Goal: Information Seeking & Learning: Learn about a topic

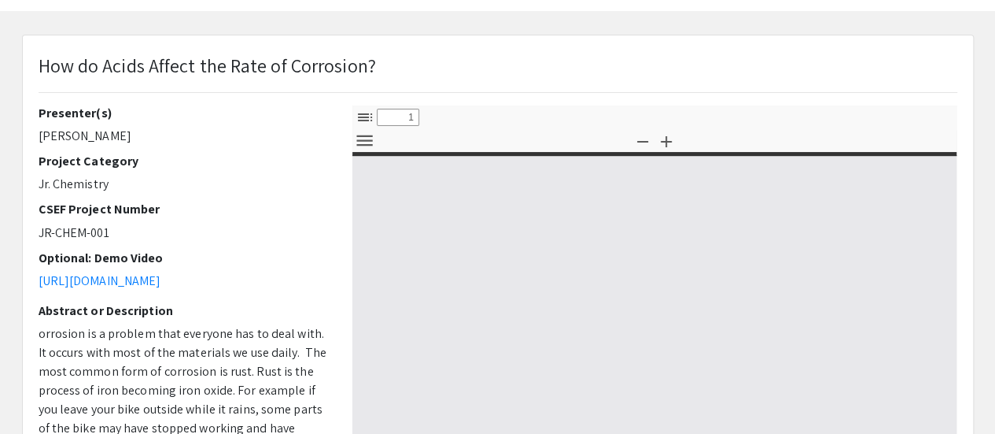
select select "custom"
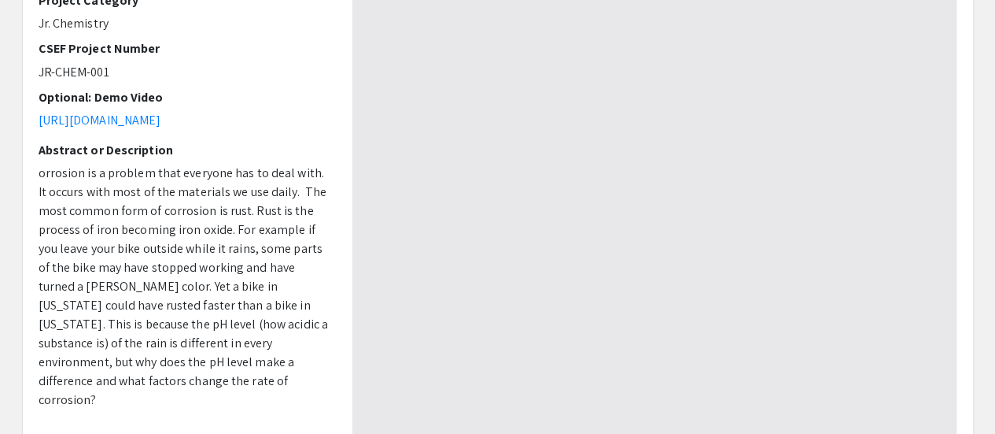
scroll to position [233, 0]
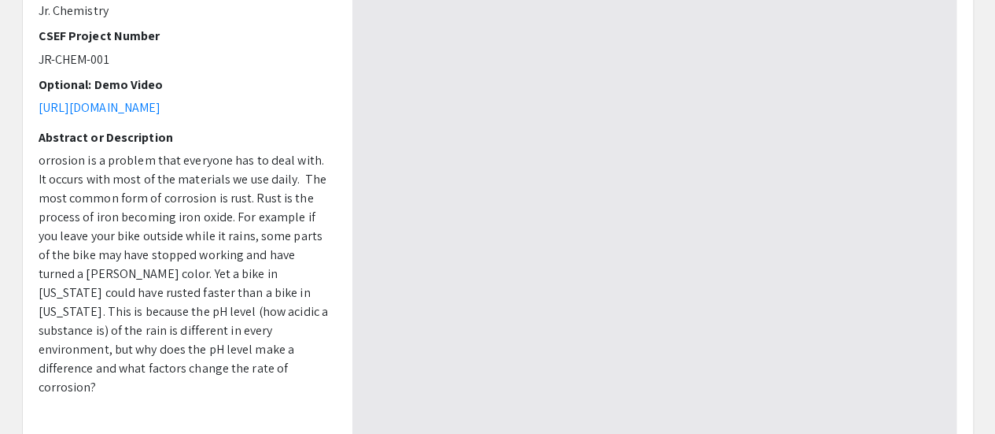
type input "0"
select select "custom"
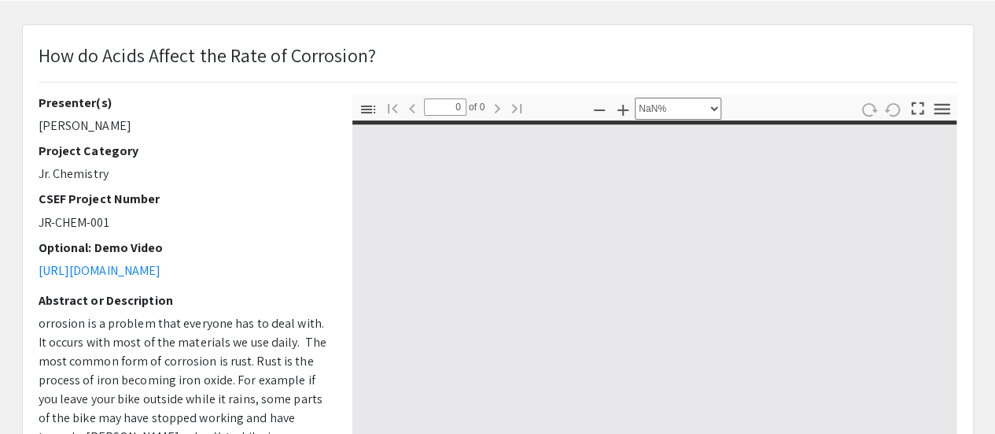
type input "1"
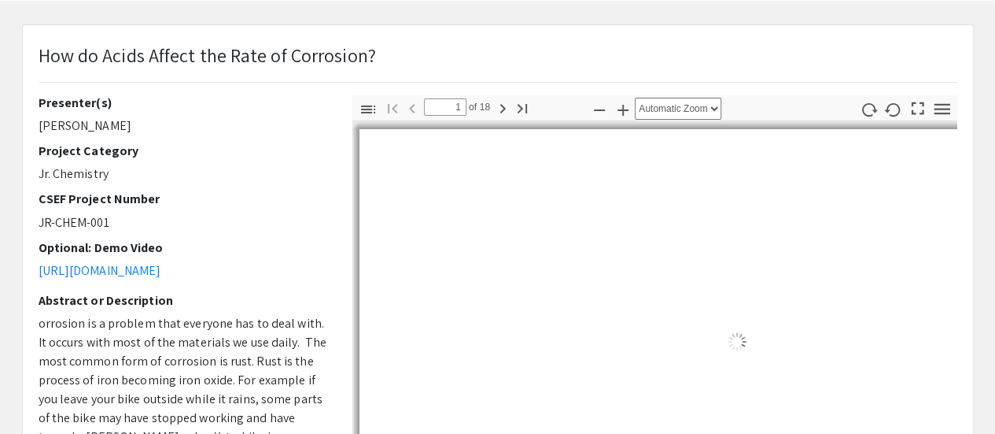
select select "auto"
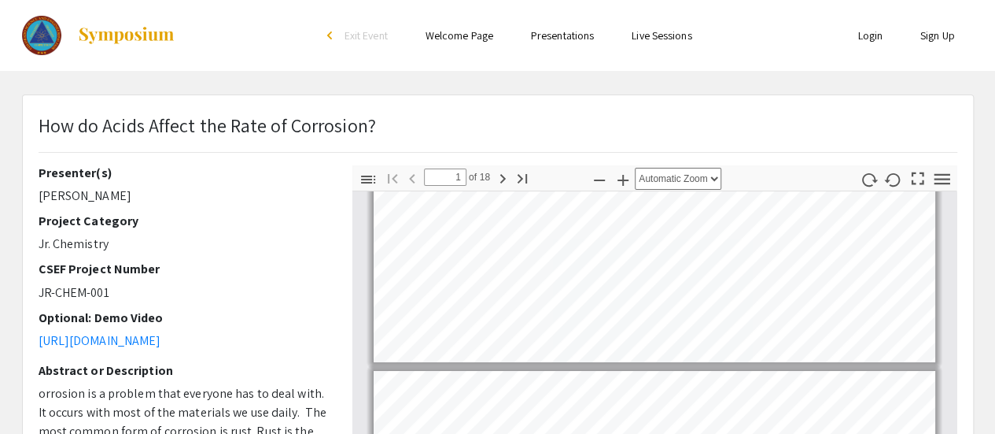
scroll to position [0, 0]
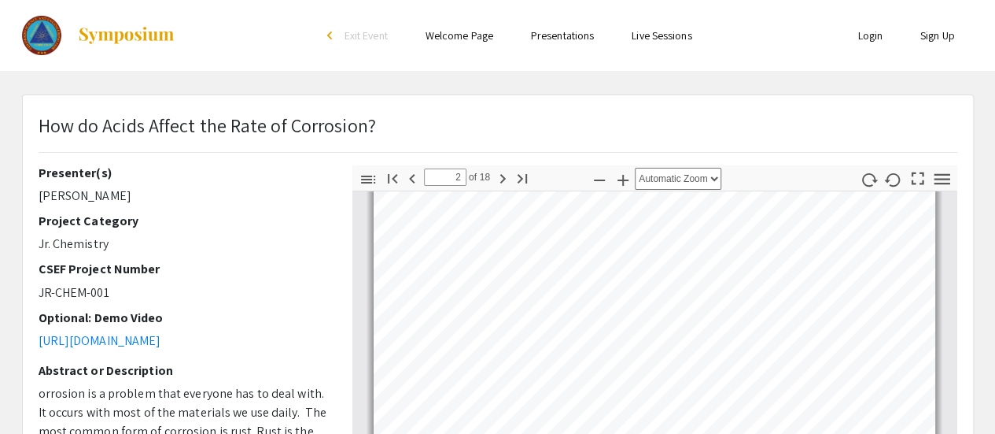
type input "3"
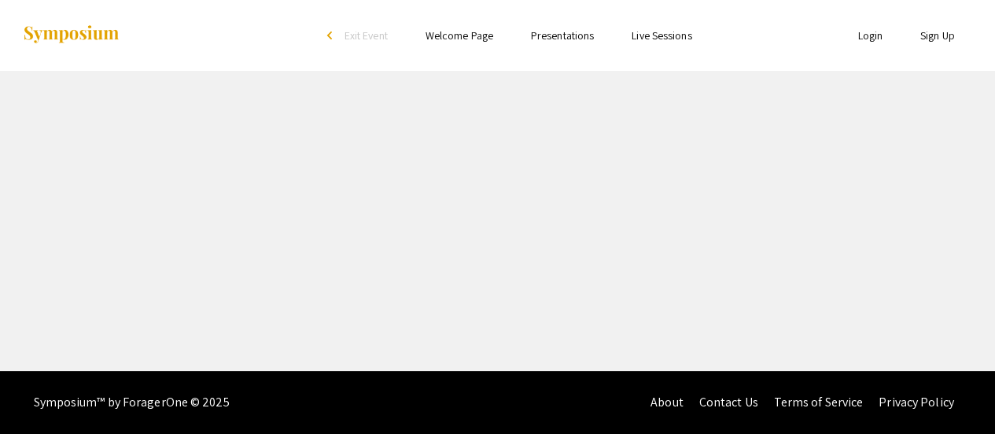
select select "custom"
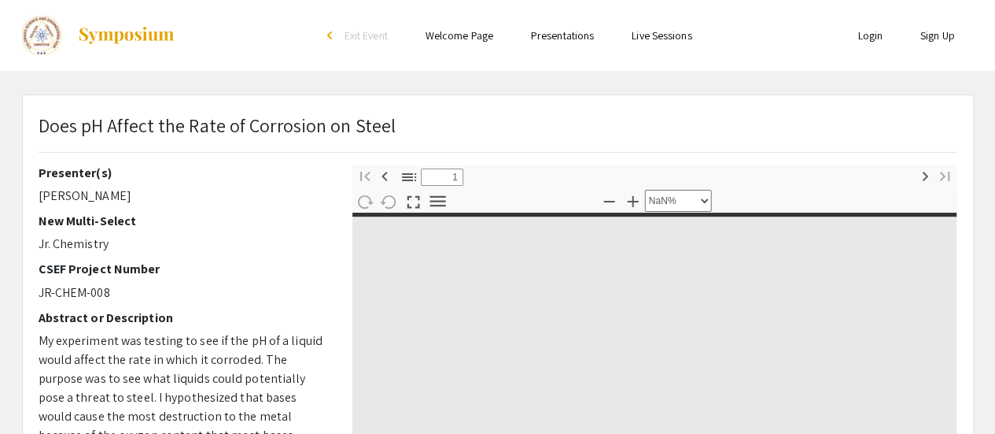
type input "0"
select select "custom"
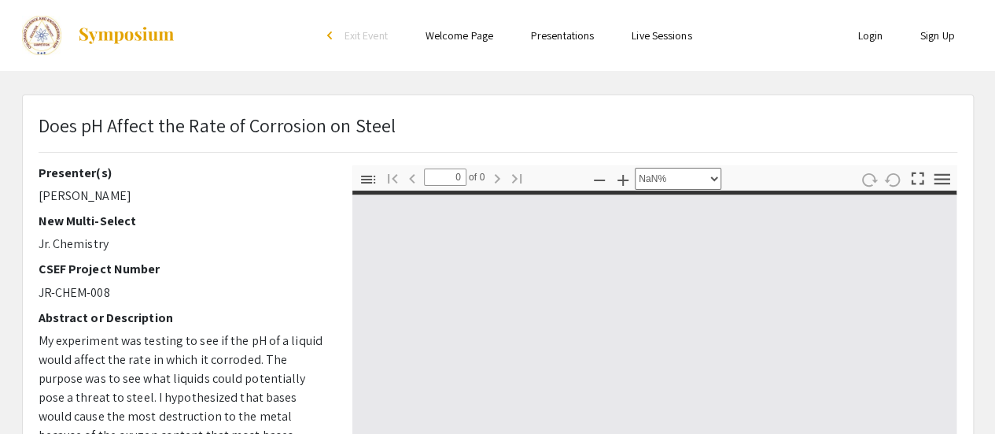
type input "1"
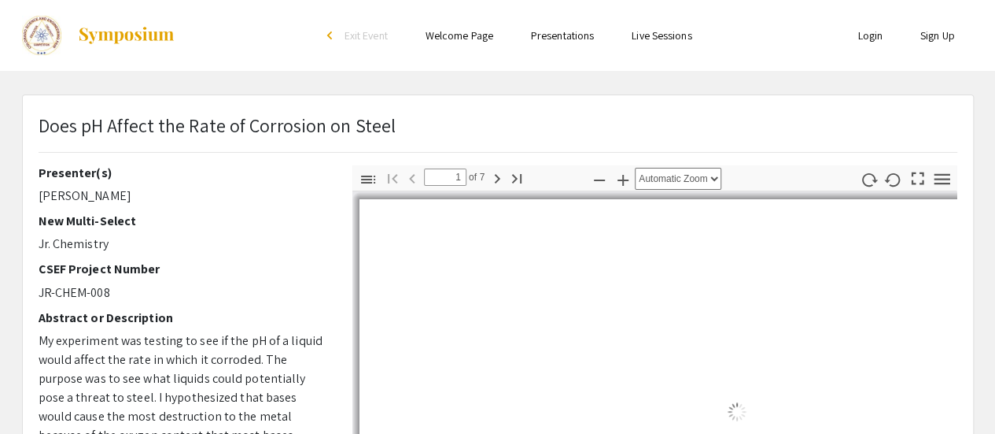
select select "auto"
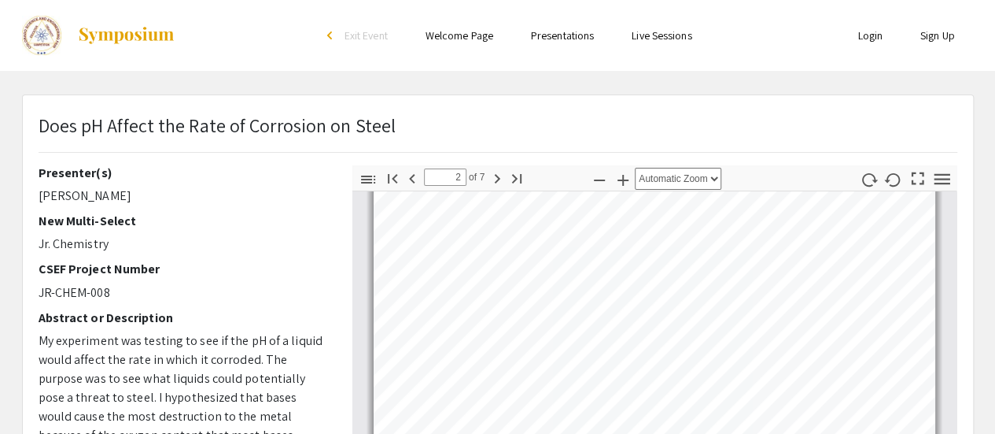
type input "3"
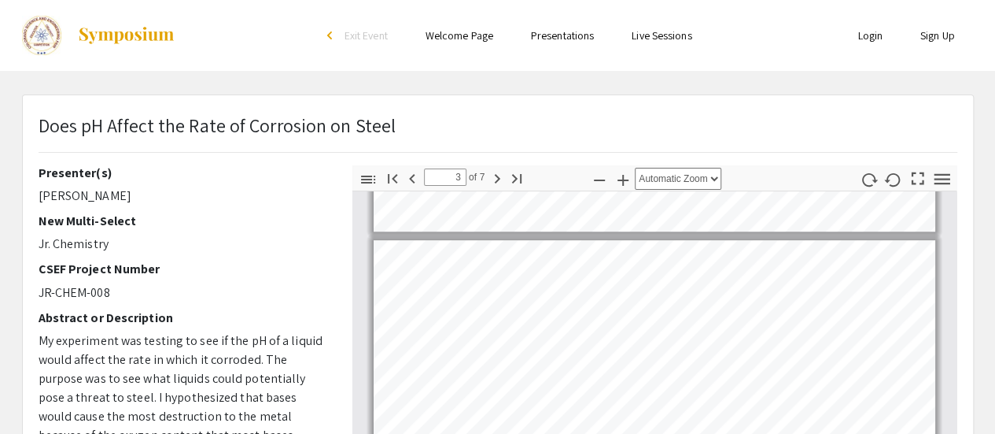
scroll to position [636, 0]
